Goal: Transaction & Acquisition: Purchase product/service

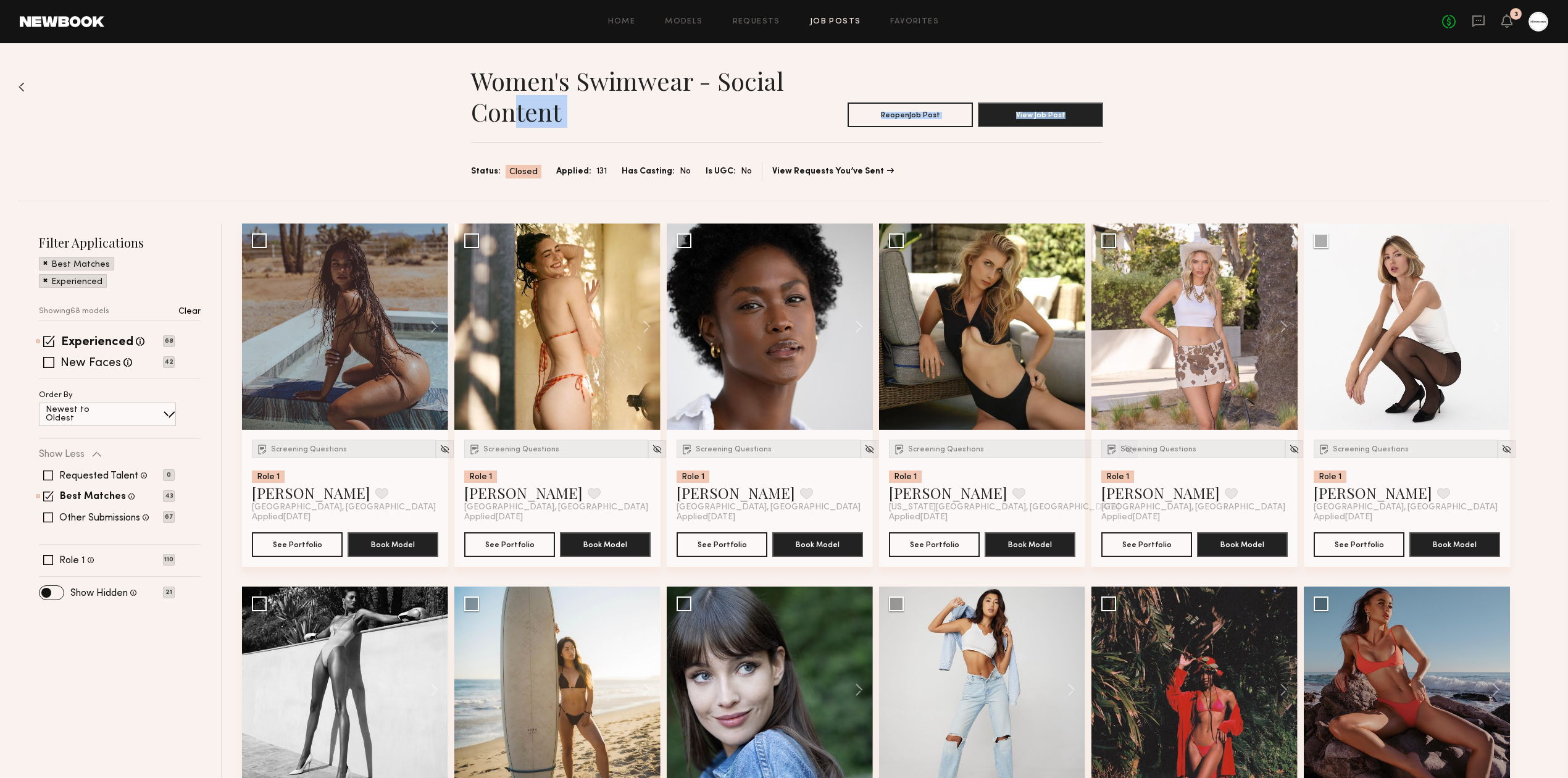
click at [517, 122] on section "Women's Swimwear - Social Content Reopen Job Post View Job Post Status: Closed …" at bounding box center [787, 123] width 633 height 116
click at [1502, 24] on icon at bounding box center [1506, 19] width 10 height 8
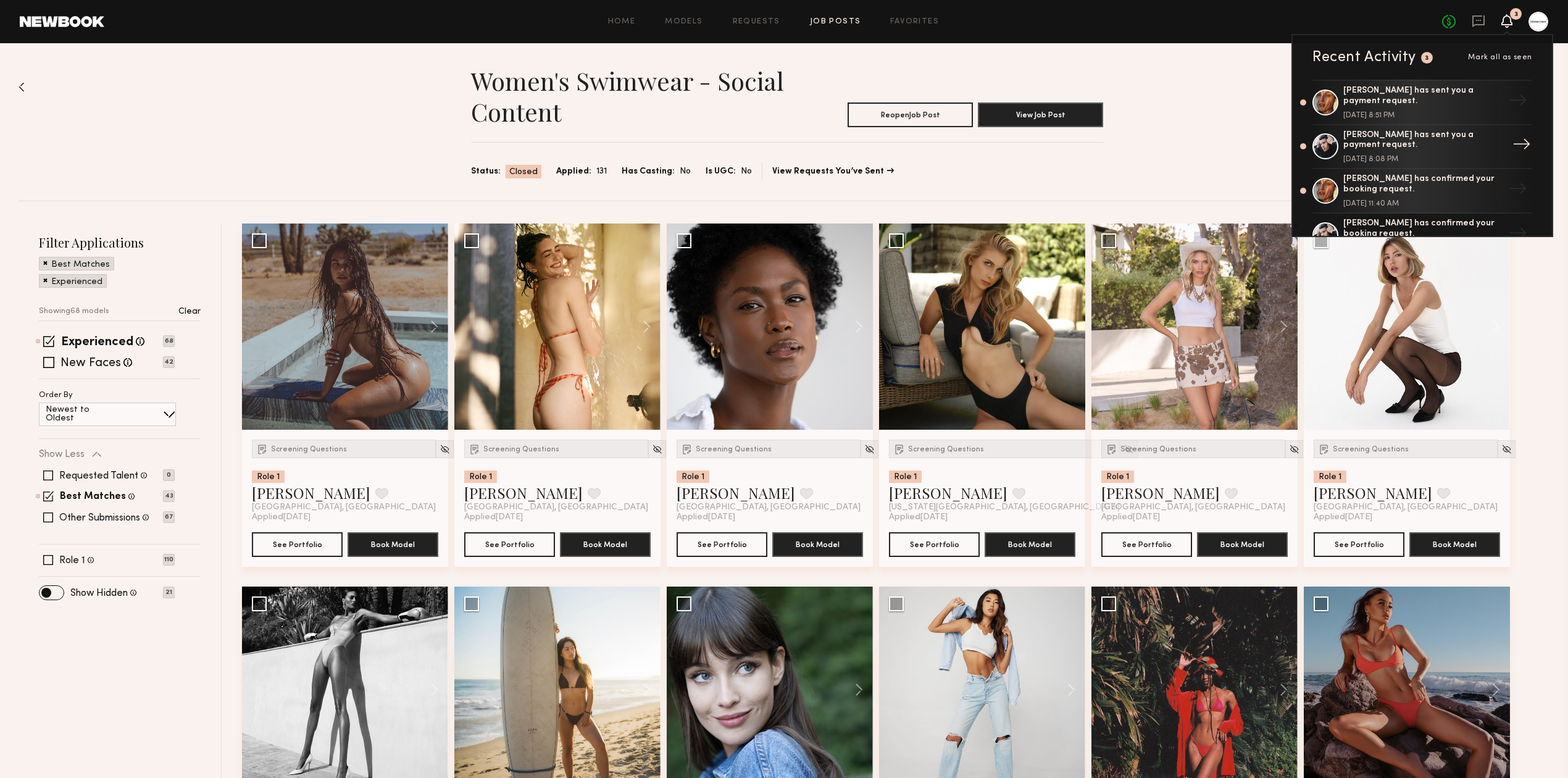
click at [1478, 141] on div "Keith C. has sent you a payment request." at bounding box center [1424, 141] width 161 height 21
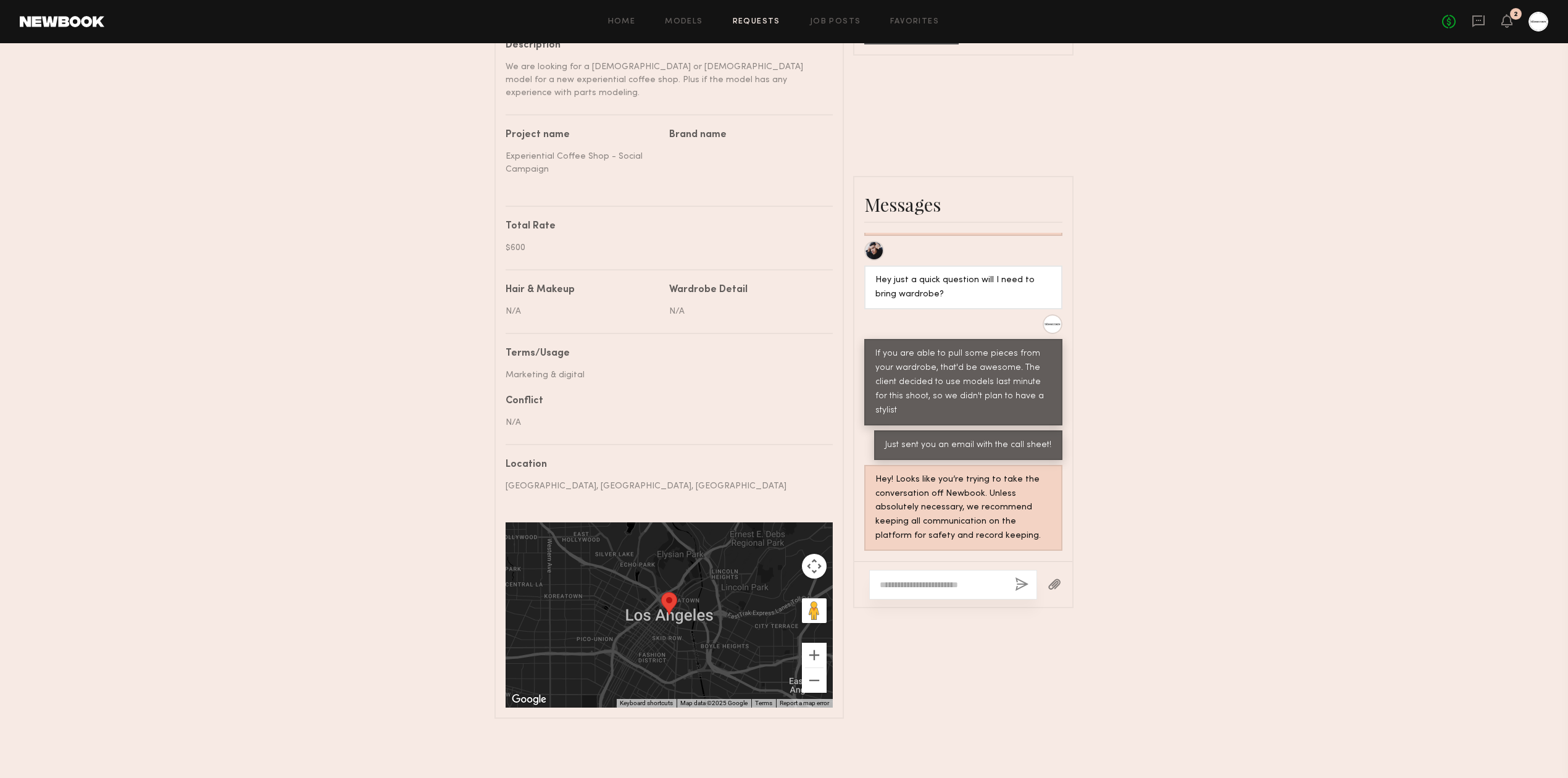
scroll to position [150, 0]
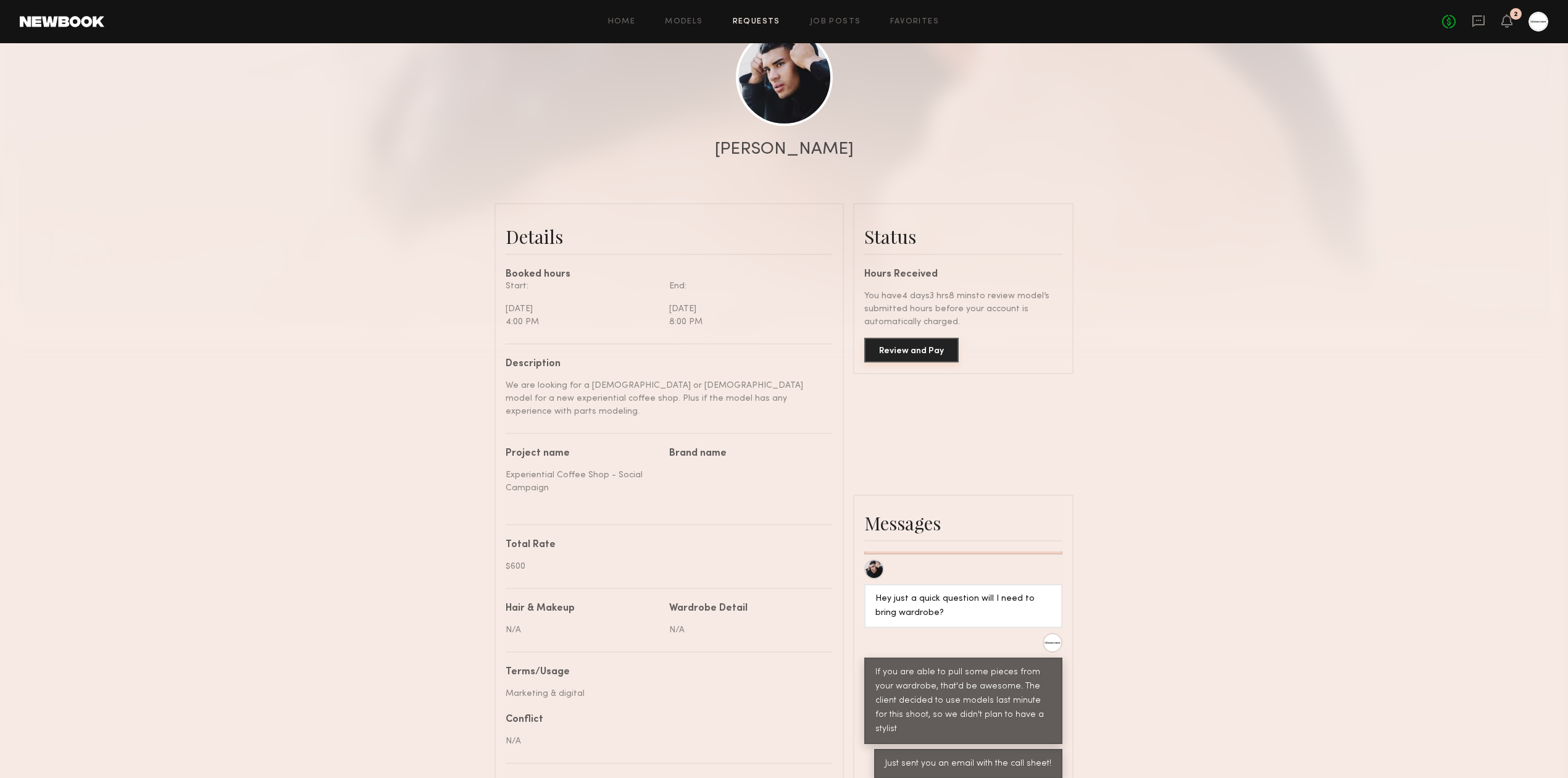
click at [890, 355] on button "Review and Pay" at bounding box center [912, 350] width 95 height 25
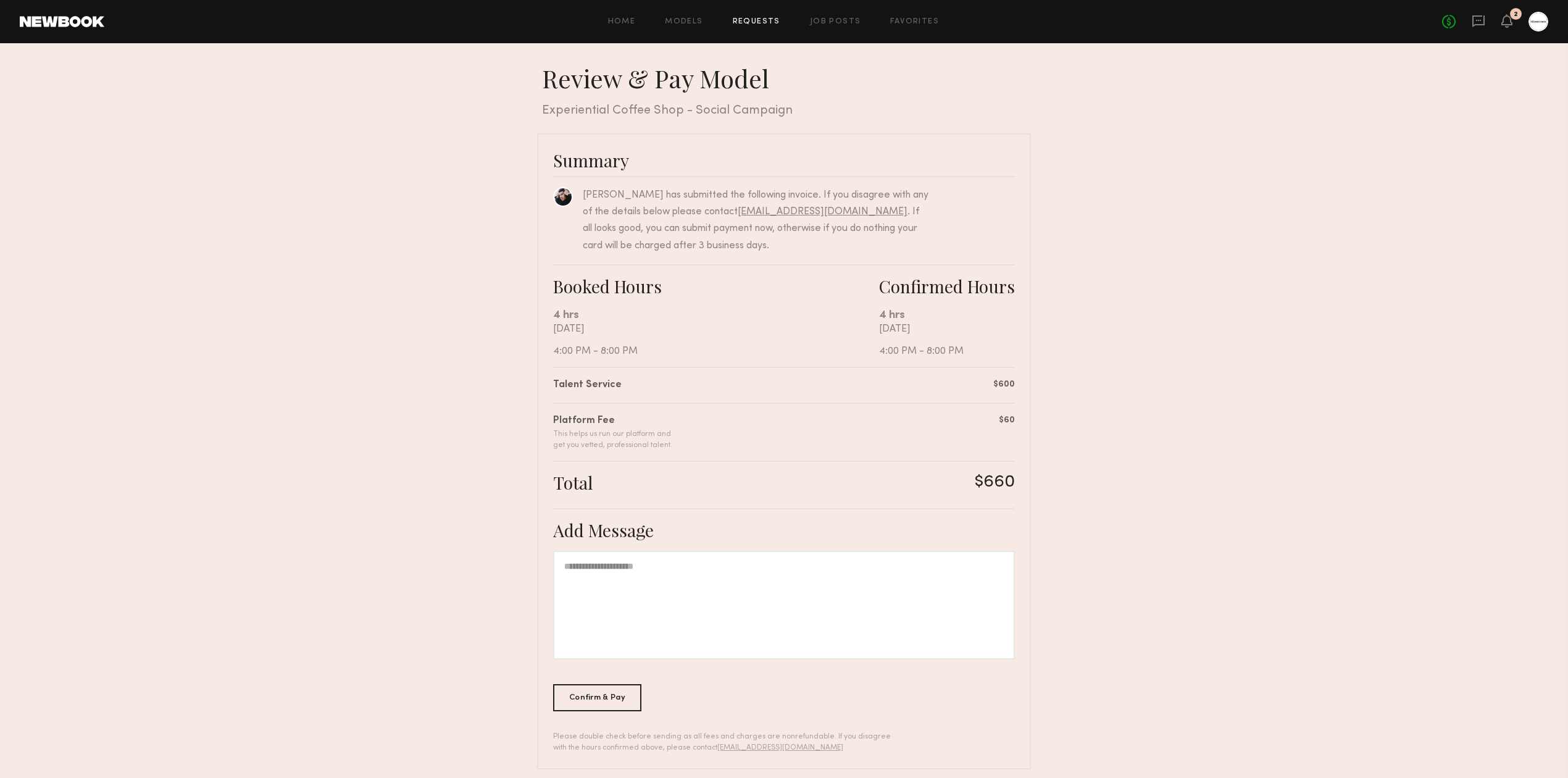
click at [1172, 332] on nb-booking-payment "Review & Pay Model Review & Pay Model Experiential Coffee Shop - Social Campaig…" at bounding box center [784, 416] width 1568 height 706
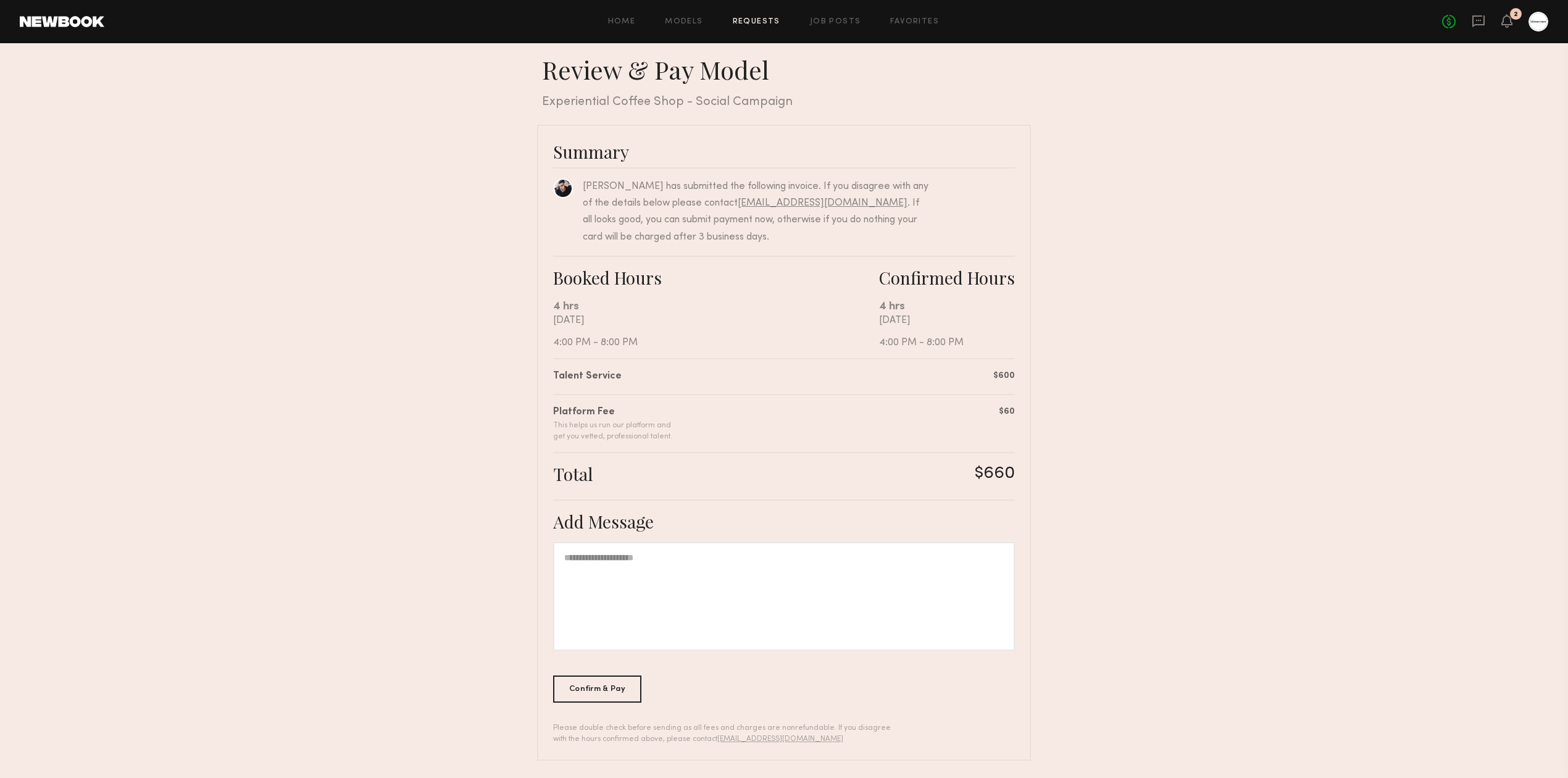
scroll to position [11, 0]
click at [719, 595] on div at bounding box center [784, 594] width 462 height 108
click at [624, 681] on div "Confirm & Pay" at bounding box center [598, 686] width 88 height 28
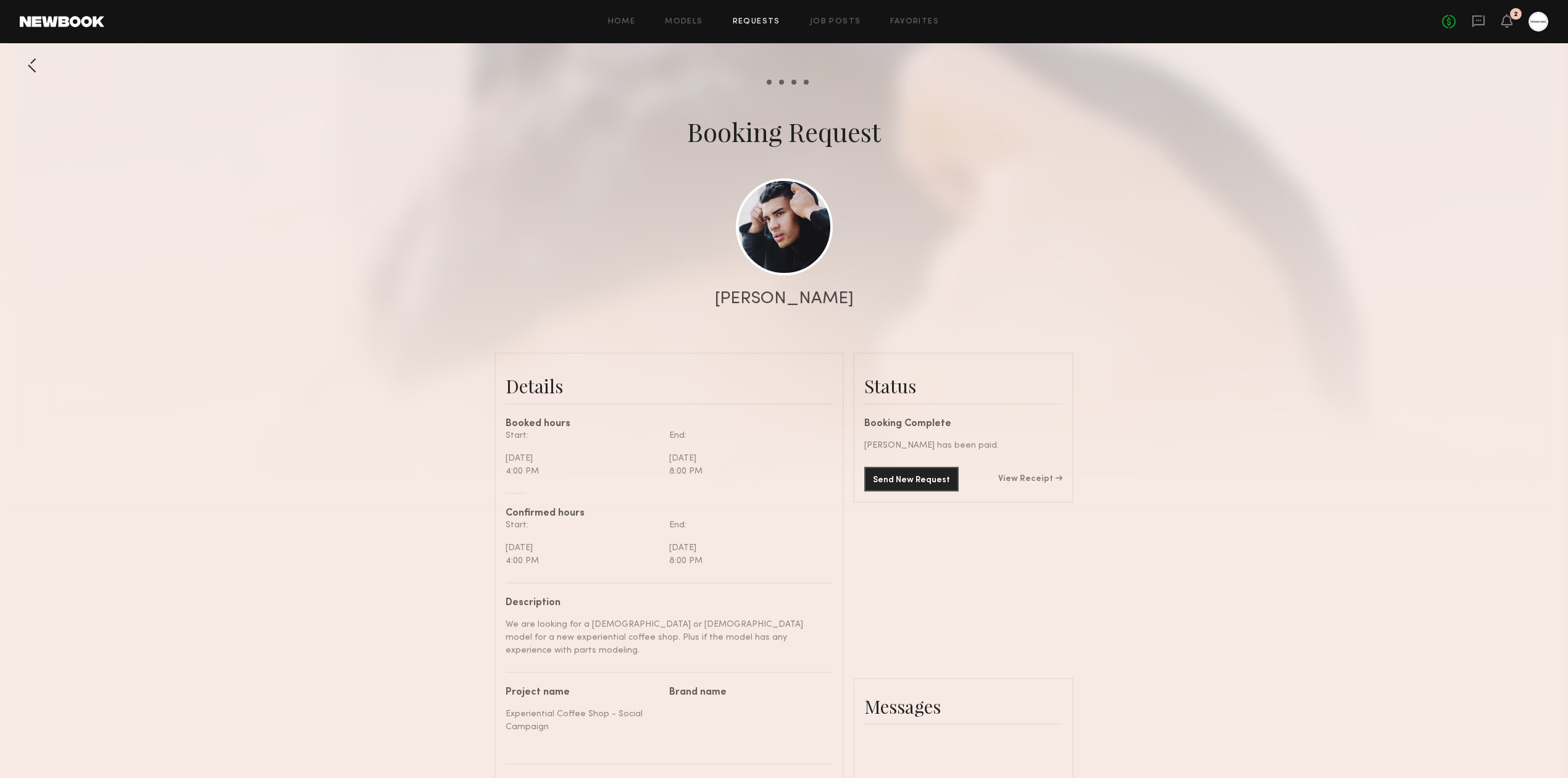
scroll to position [1094, 0]
click at [1232, 428] on div at bounding box center [784, 247] width 1568 height 494
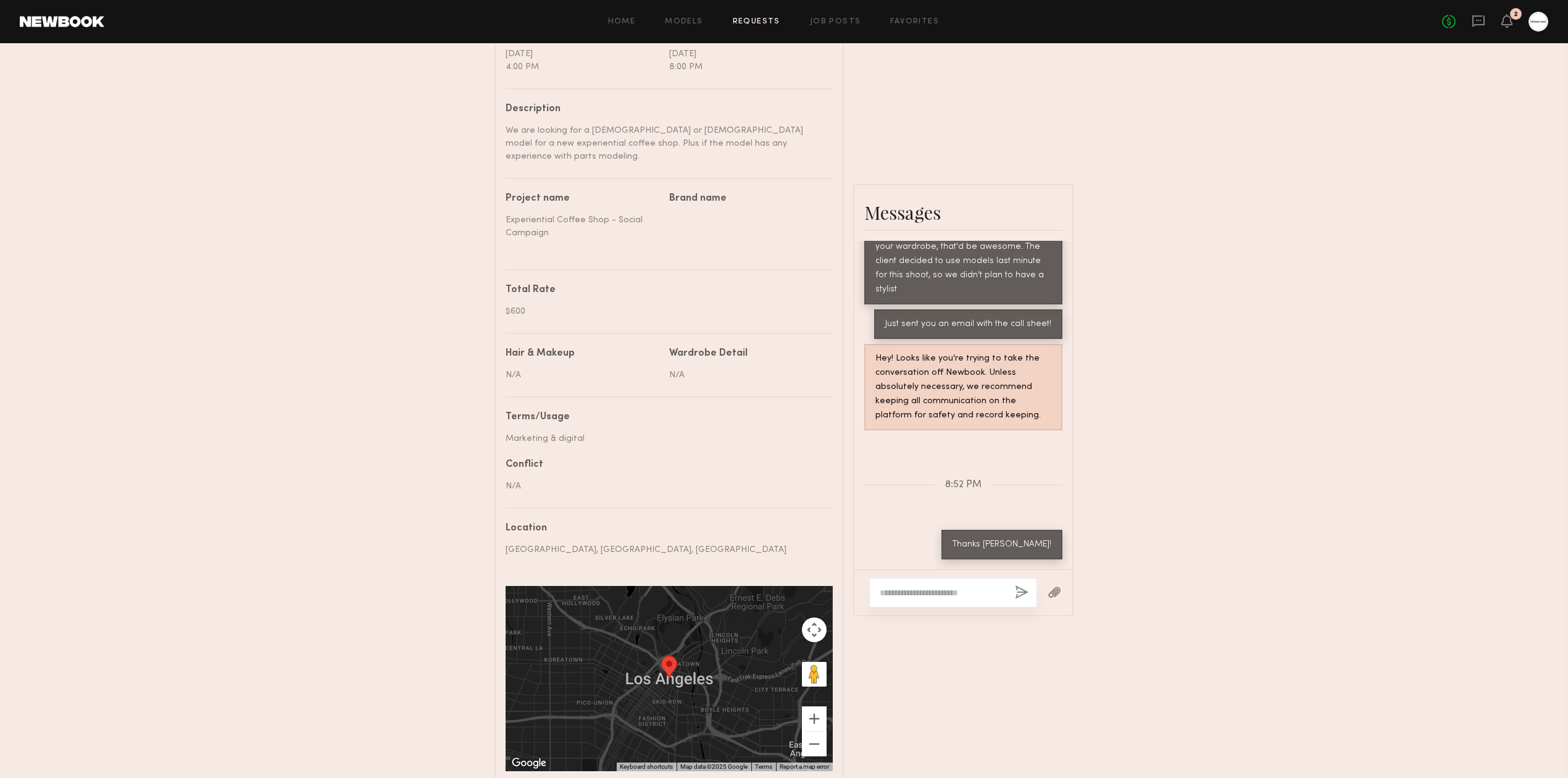
scroll to position [164, 0]
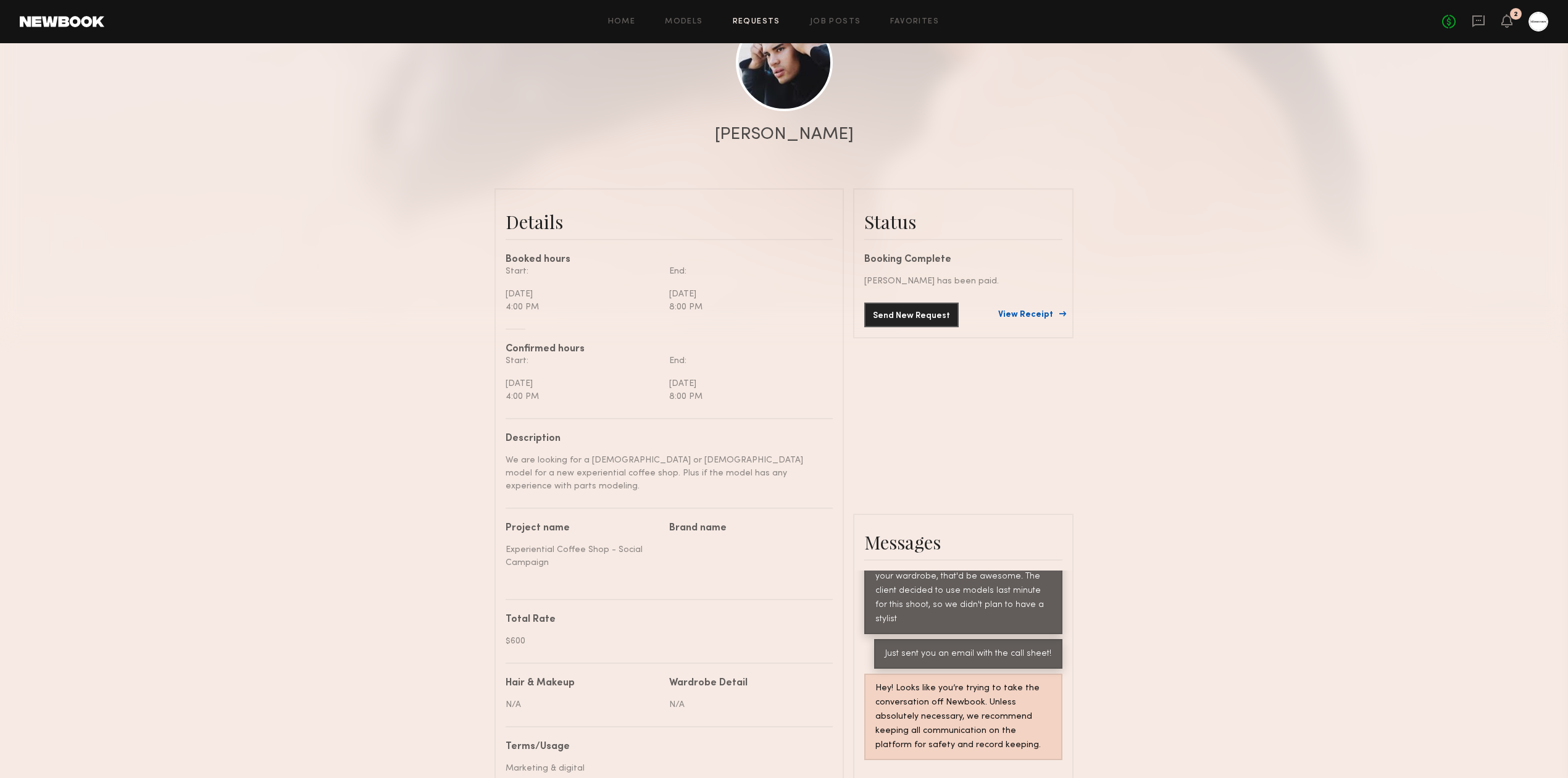
click at [1027, 316] on link "View Receipt" at bounding box center [1031, 314] width 64 height 8
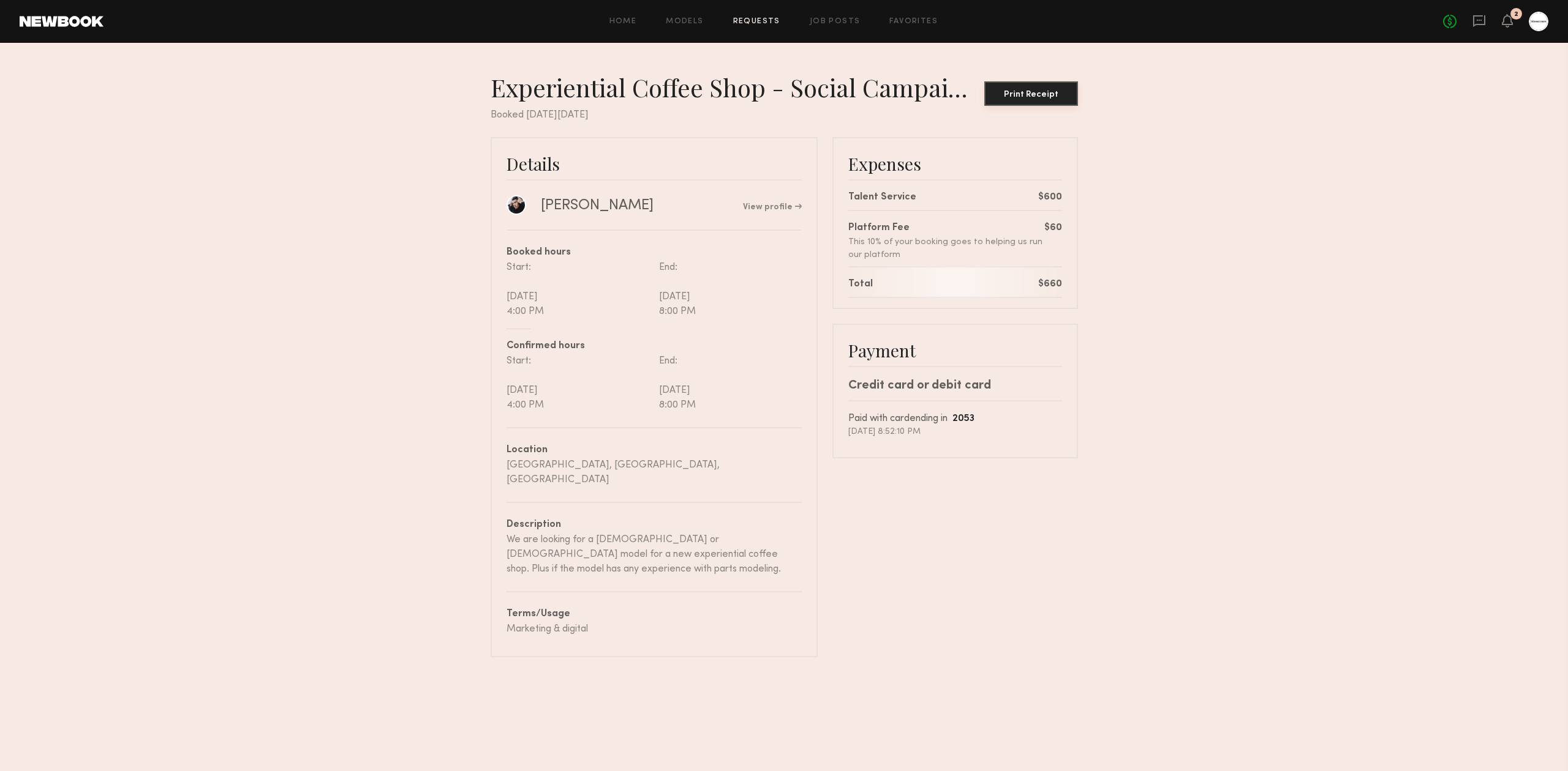
click at [1043, 100] on button "Print Receipt" at bounding box center [1031, 93] width 94 height 25
click at [1502, 15] on icon at bounding box center [1507, 20] width 11 height 14
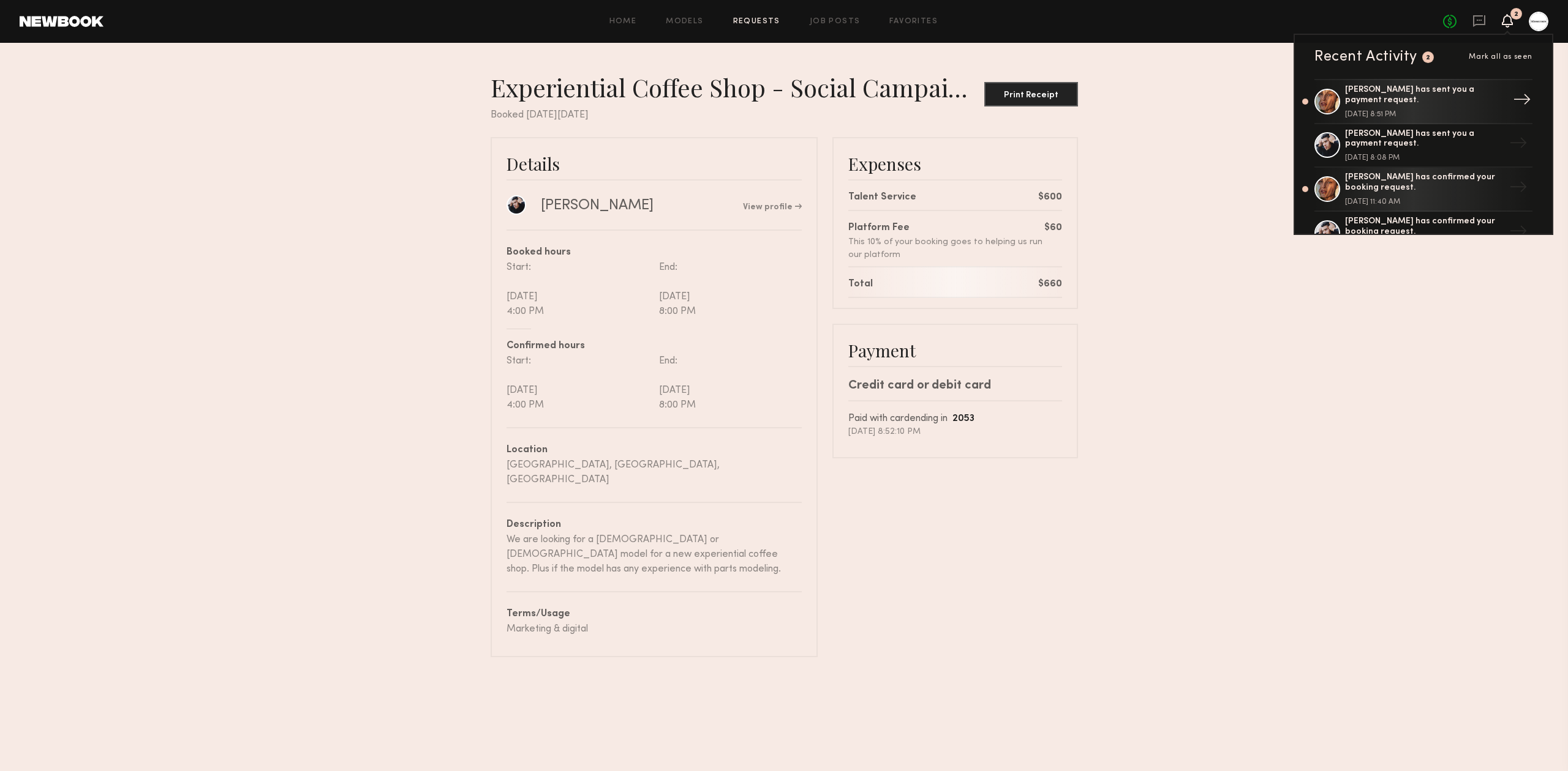
click at [1451, 91] on div "Nicole C. has sent you a payment request." at bounding box center [1424, 95] width 159 height 21
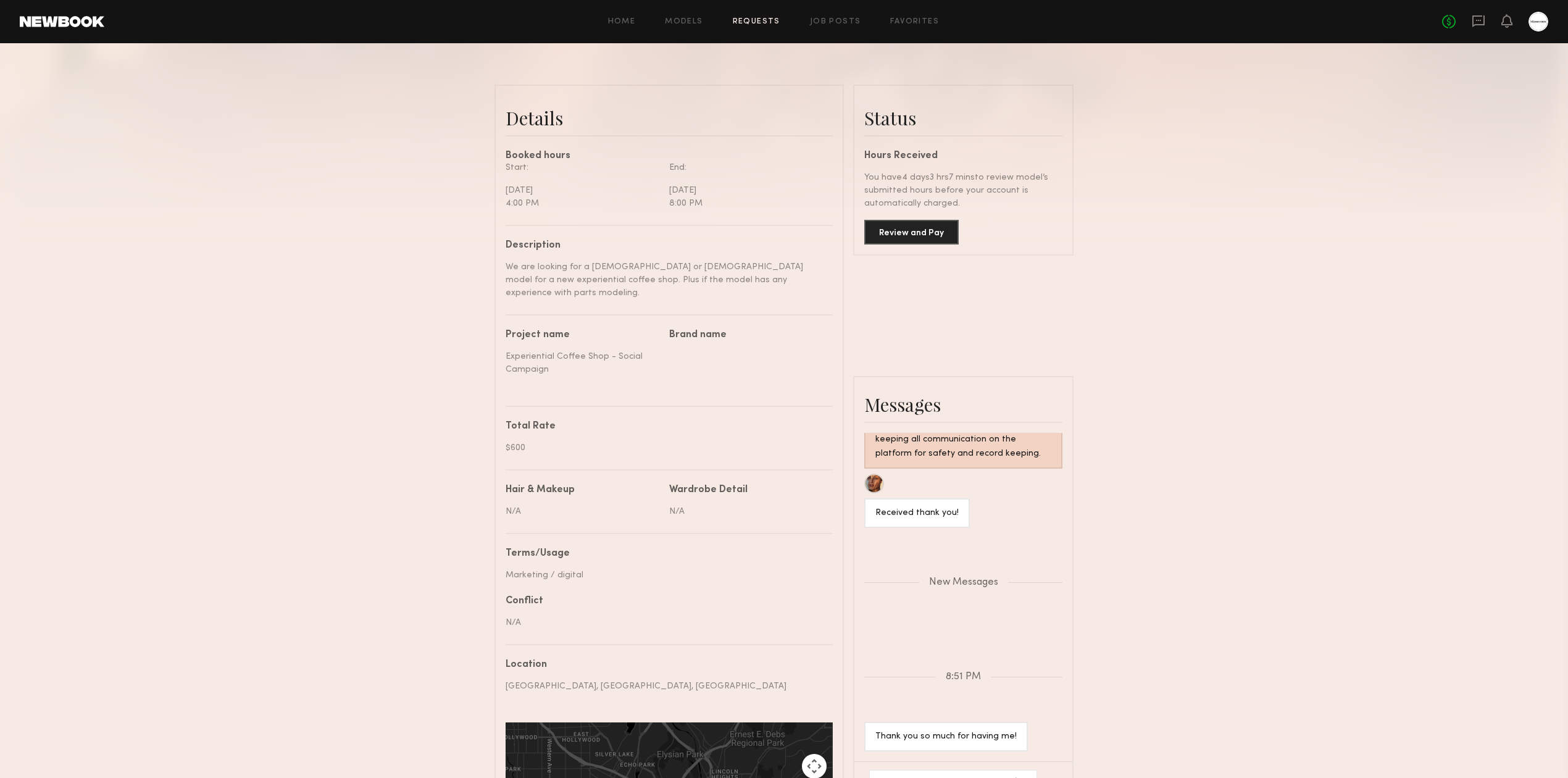
scroll to position [150, 0]
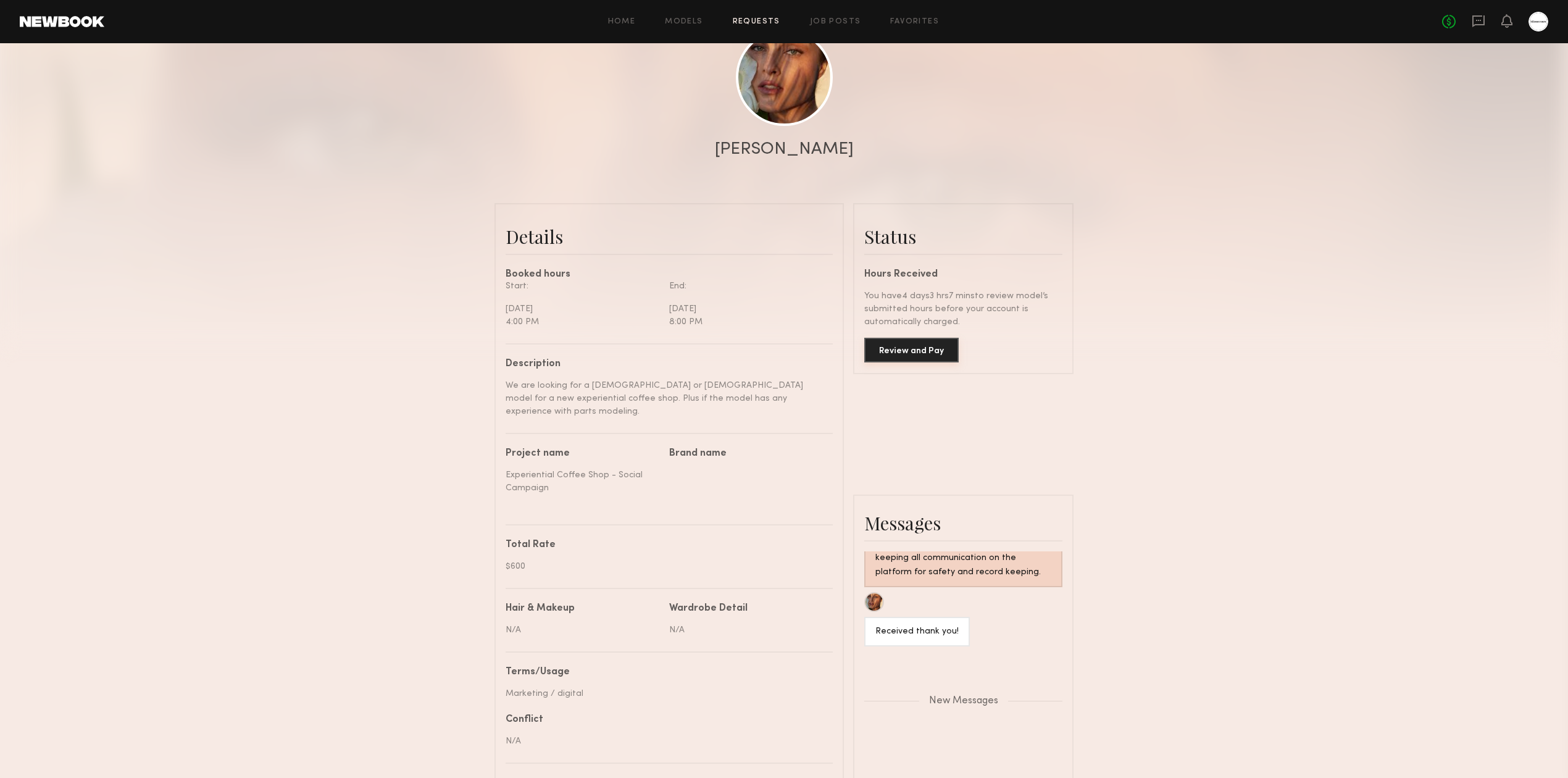
click at [912, 363] on button "Review and Pay" at bounding box center [912, 350] width 95 height 25
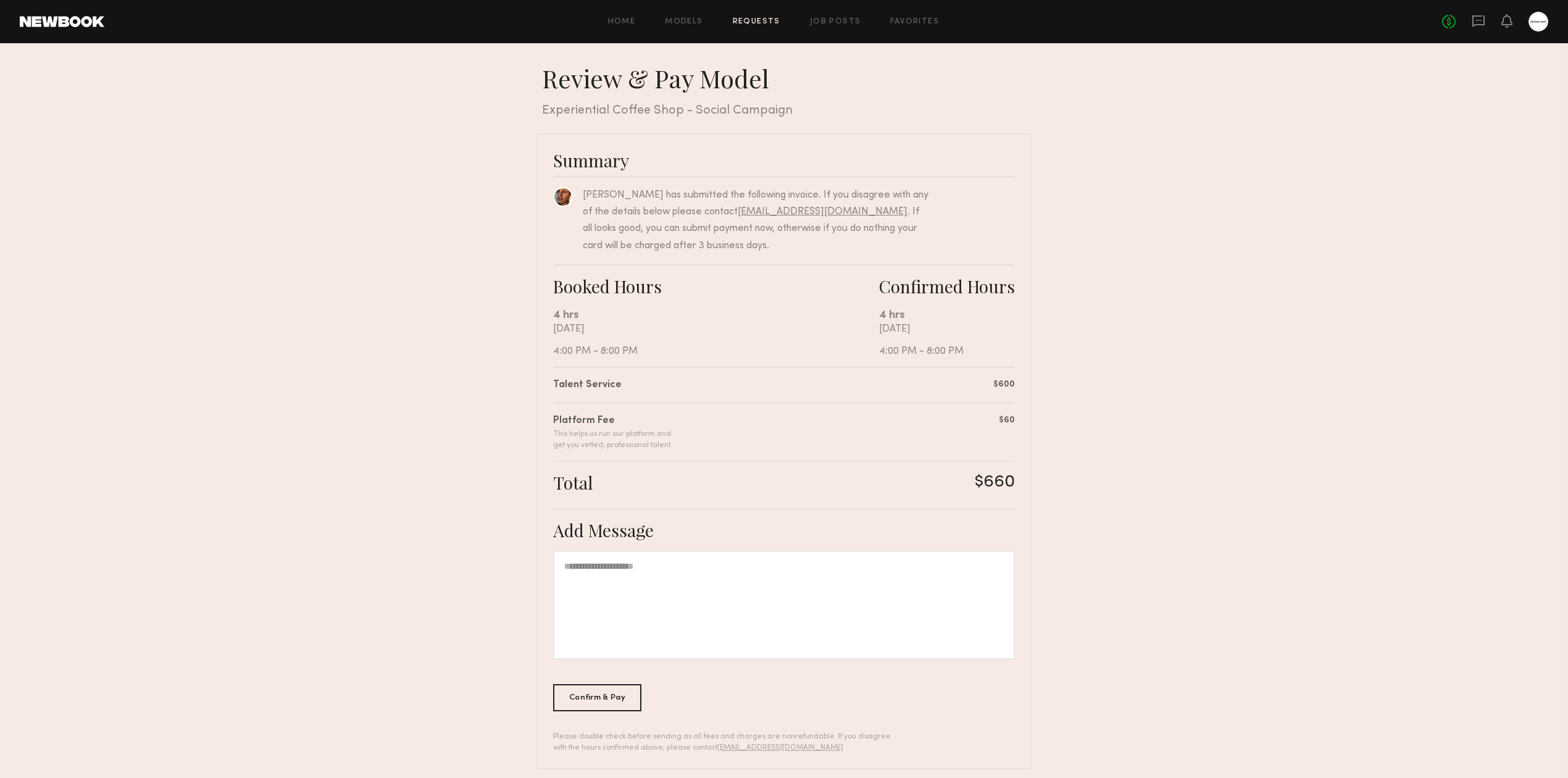
click at [732, 644] on div at bounding box center [784, 605] width 462 height 108
click at [637, 697] on div "Confirm & Pay" at bounding box center [598, 698] width 88 height 28
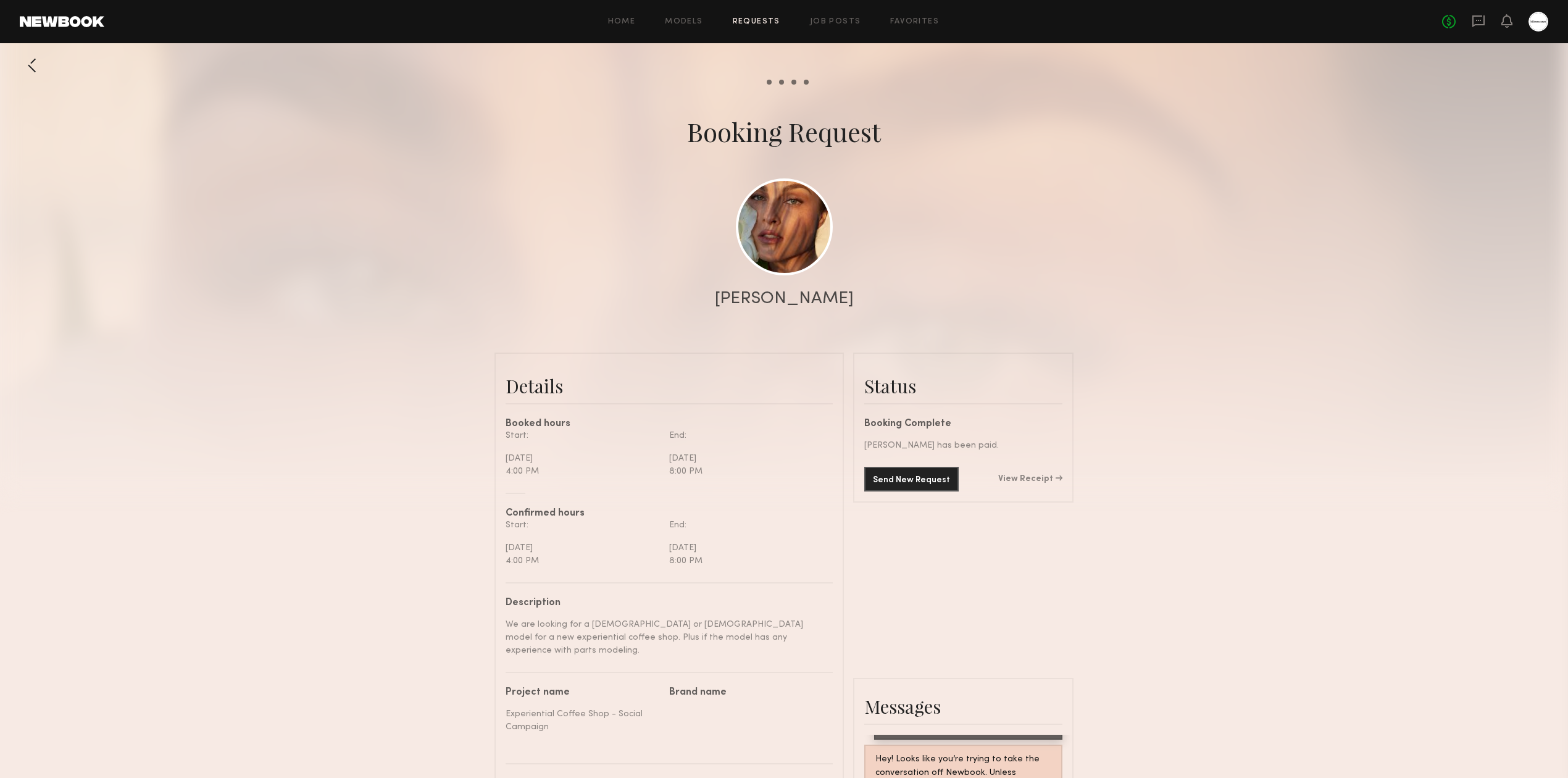
scroll to position [164, 0]
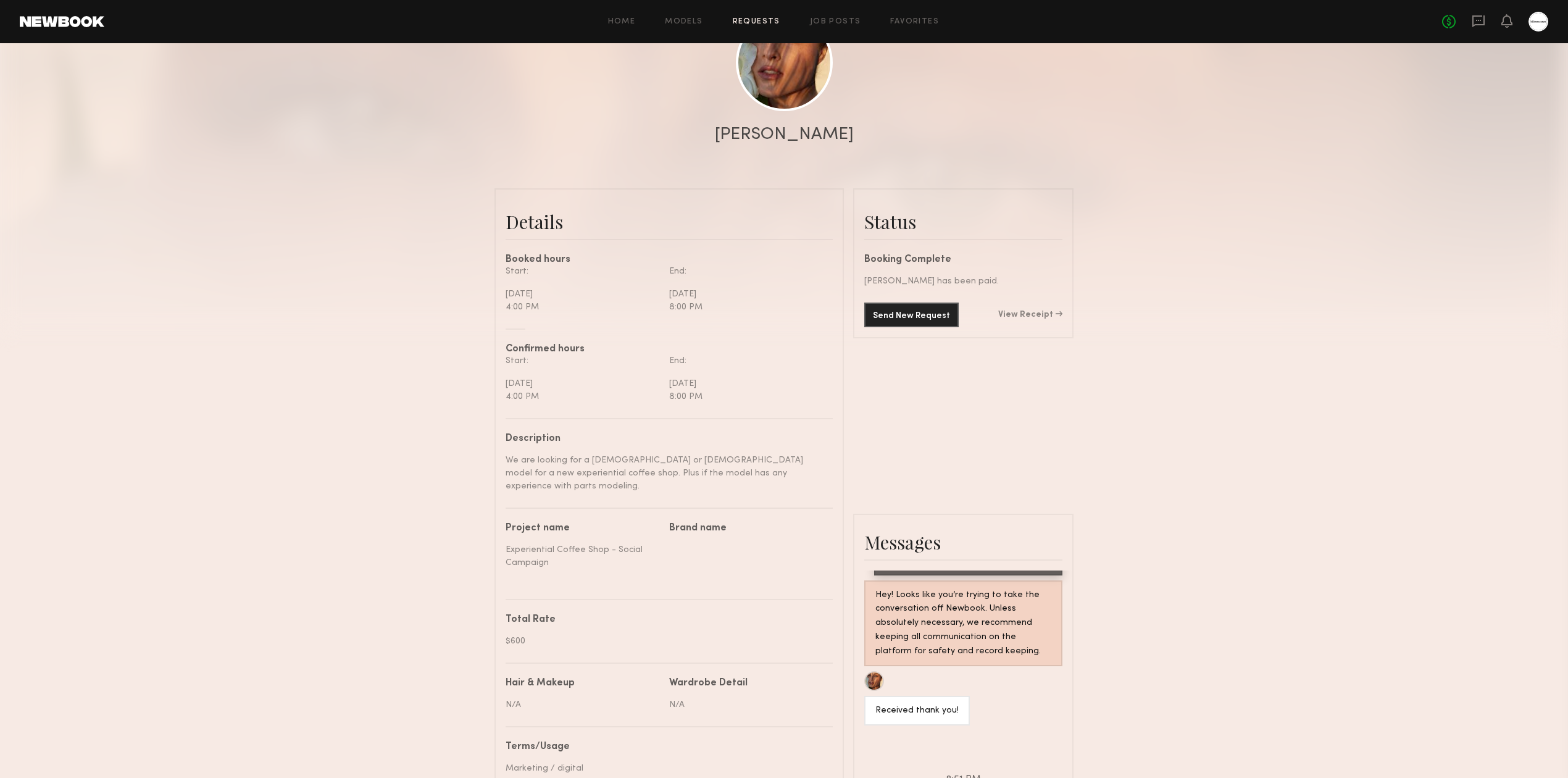
click at [1037, 314] on div "Send New Request View Receipt" at bounding box center [964, 315] width 198 height 25
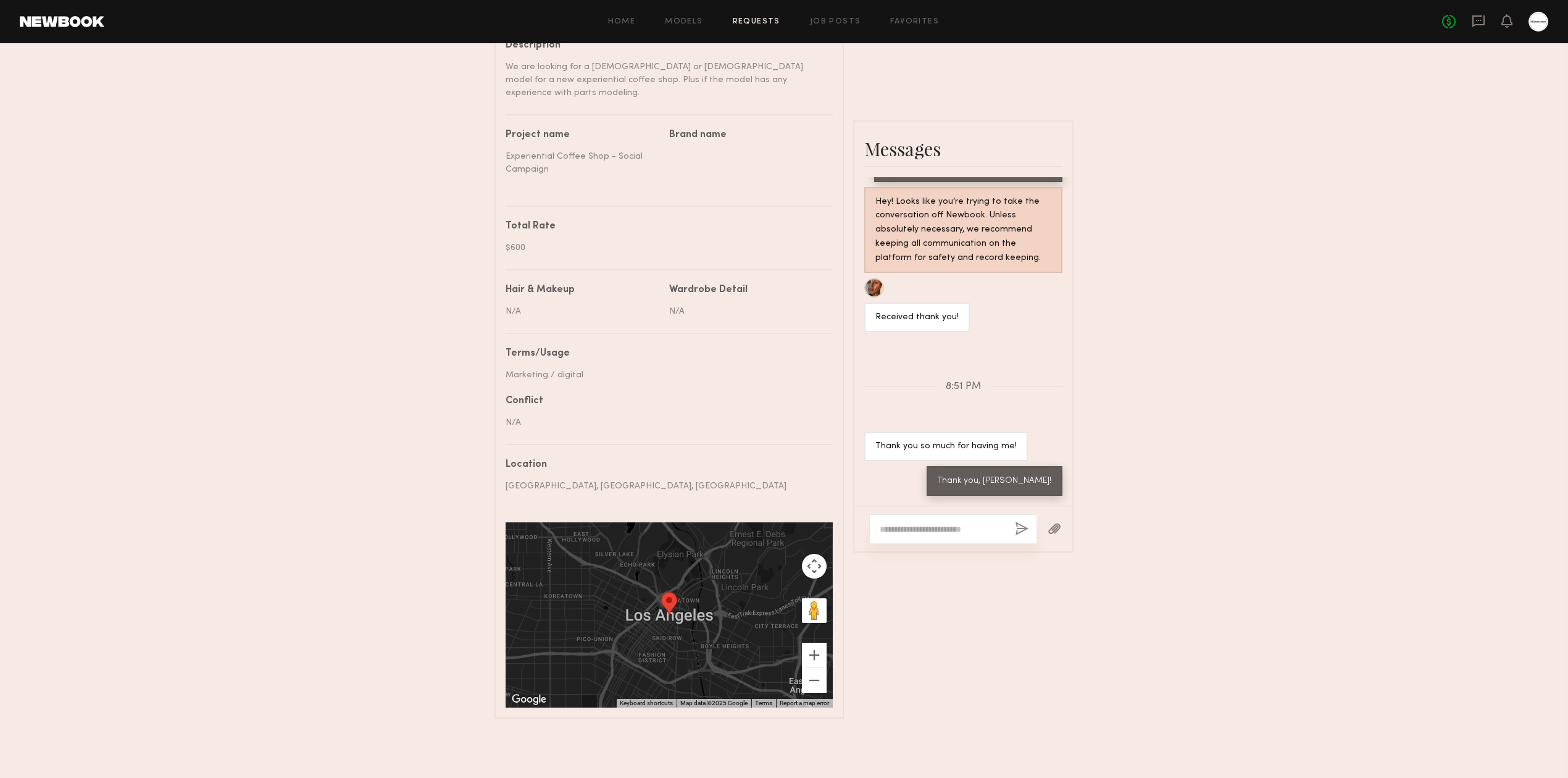
scroll to position [242, 0]
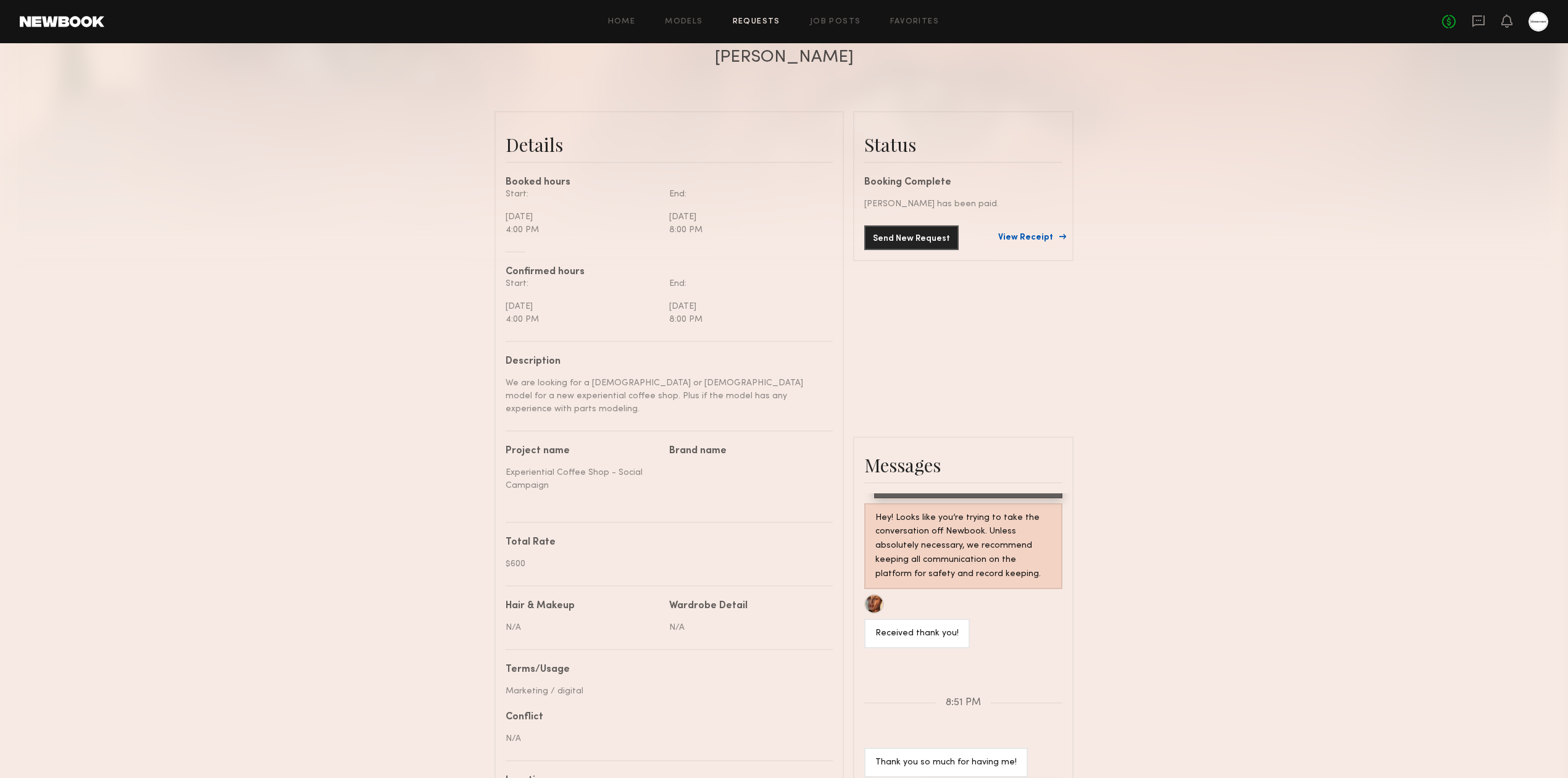
click at [1029, 242] on link "View Receipt" at bounding box center [1031, 237] width 64 height 8
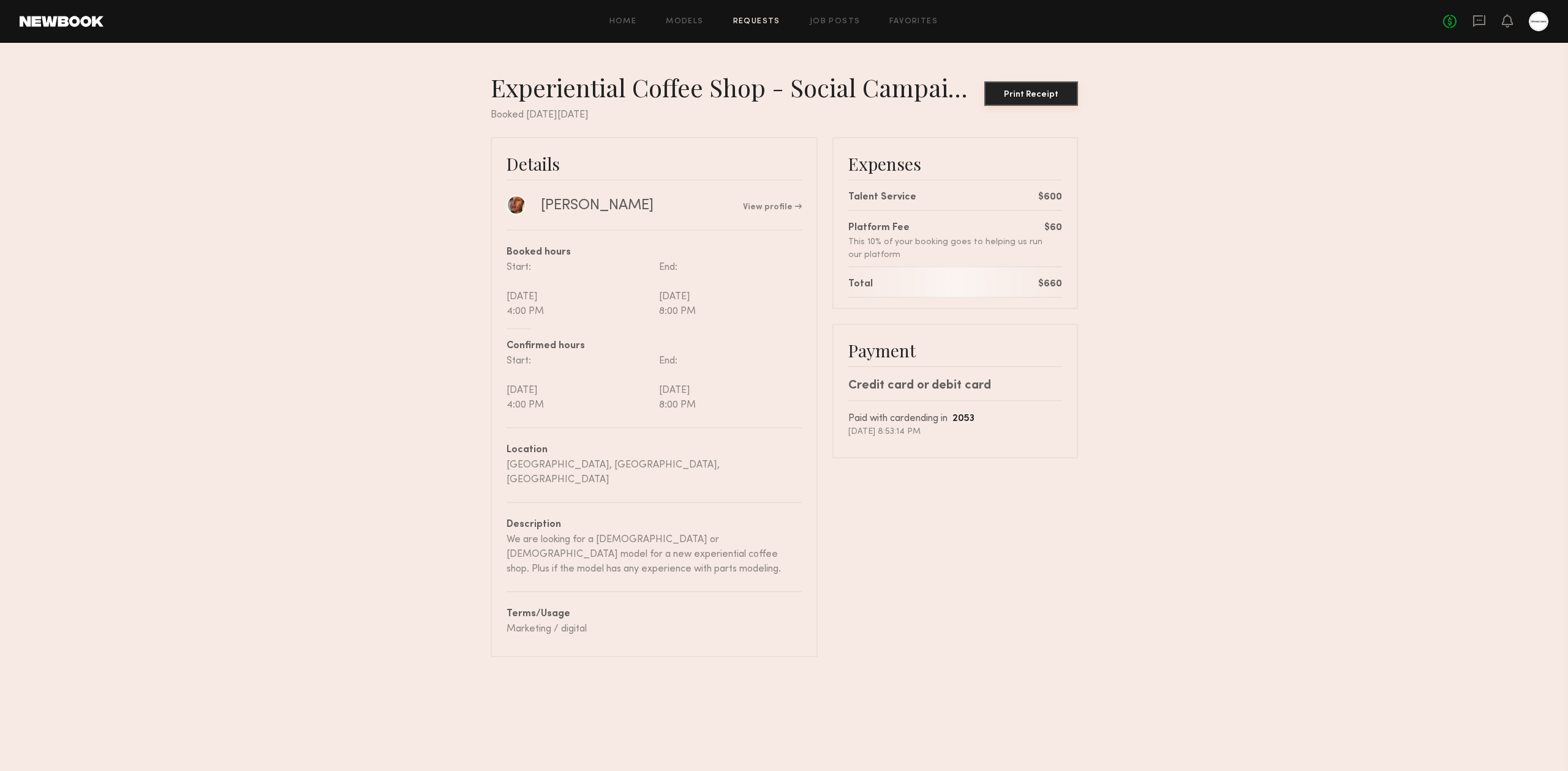
click at [1053, 96] on div "Print Receipt" at bounding box center [1031, 95] width 84 height 8
